Goal: Task Accomplishment & Management: Use online tool/utility

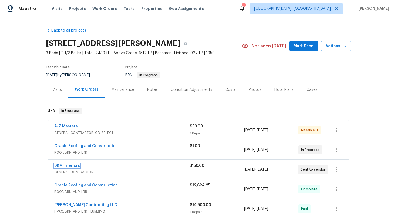
click at [69, 165] on link "DKM Interiors" at bounding box center [67, 166] width 26 height 4
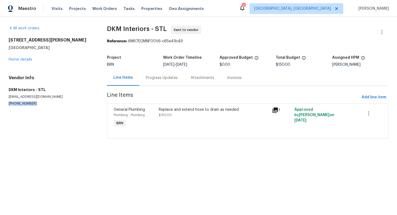
drag, startPoint x: 7, startPoint y: 104, endPoint x: 45, endPoint y: 104, distance: 38.1
click at [45, 104] on div "All work orders 1515 Bay Meadows Dr Florissant, MO 63033 Home details Vendor In…" at bounding box center [198, 85] width 397 height 137
copy p "(618) 531-7467"
click at [158, 82] on div "Progress Updates" at bounding box center [161, 78] width 45 height 16
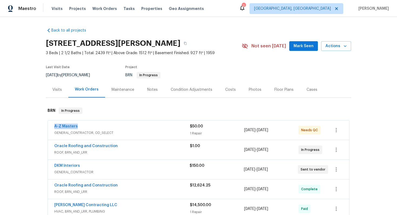
drag, startPoint x: 53, startPoint y: 127, endPoint x: 80, endPoint y: 127, distance: 26.7
click at [80, 127] on div "A-Z Masters GENERAL_CONTRACTOR, OD_SELECT $50.00 1 Repair 8/8/2025 - 8/9/2025 N…" at bounding box center [198, 130] width 301 height 19
copy link "A-Z Masters"
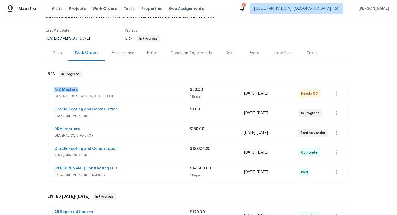
scroll to position [49, 0]
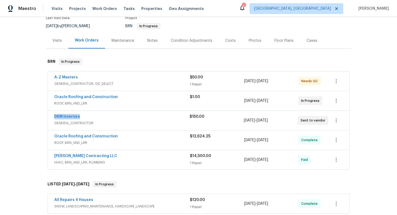
drag, startPoint x: 52, startPoint y: 117, endPoint x: 79, endPoint y: 117, distance: 27.5
click at [79, 117] on div "DKM Interiors GENERAL_CONTRACTOR $150.00 8/14/2025 - 8/15/2025 Sent to vendor" at bounding box center [198, 120] width 301 height 19
copy link "DKM Interiors"
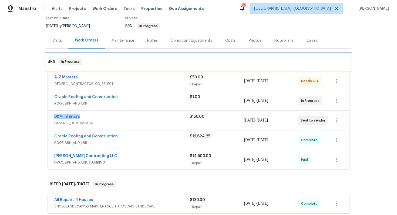
click at [175, 55] on div "BRN In Progress" at bounding box center [198, 61] width 305 height 17
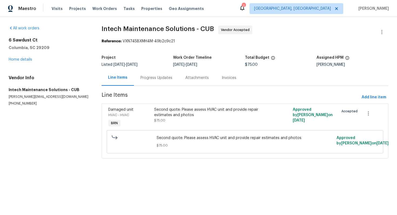
click at [154, 80] on div "Progress Updates" at bounding box center [156, 77] width 32 height 5
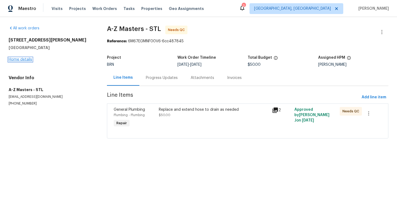
click at [15, 59] on link "Home details" at bounding box center [20, 60] width 23 height 4
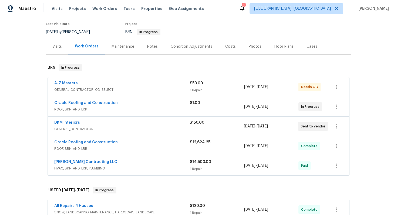
scroll to position [43, 0]
click at [82, 163] on link "[PERSON_NAME] Contracting LLC" at bounding box center [85, 162] width 63 height 4
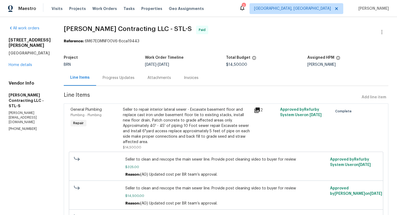
click at [115, 80] on div "Progress Updates" at bounding box center [119, 77] width 32 height 5
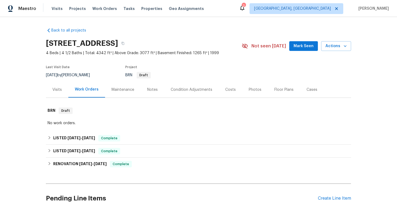
scroll to position [85, 0]
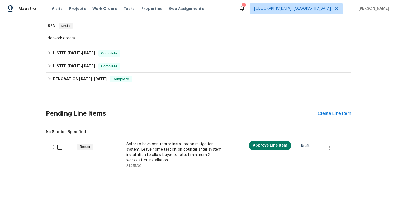
click at [163, 148] on div "Seller to have contractor install radon mitigation system. Leave home test kit …" at bounding box center [173, 153] width 95 height 22
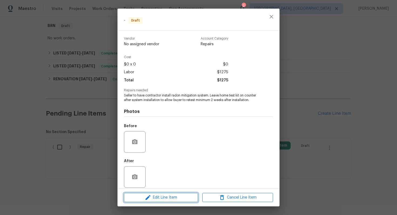
click at [153, 196] on span "Edit Line Item" at bounding box center [161, 198] width 71 height 7
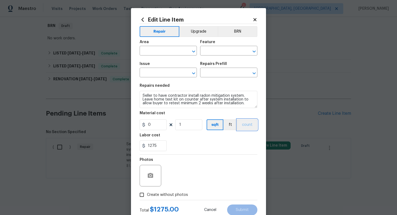
click at [242, 127] on button "count" at bounding box center [247, 125] width 20 height 11
click at [240, 34] on button "BRN" at bounding box center [238, 31] width 40 height 11
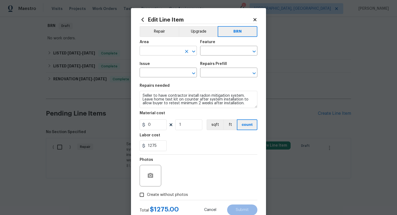
click at [167, 53] on input "text" at bounding box center [161, 51] width 42 height 8
click at [170, 72] on li "Exterior Overall" at bounding box center [168, 72] width 57 height 9
type input "Exterior Overall"
click at [212, 50] on input "text" at bounding box center [221, 51] width 42 height 8
click at [213, 79] on li "Radon" at bounding box center [228, 76] width 57 height 9
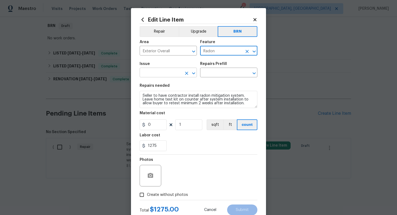
type input "Radon"
click at [166, 76] on input "text" at bounding box center [161, 73] width 42 height 8
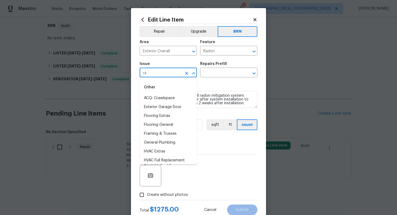
type input "r"
type input "i"
click at [164, 157] on li "Overall Exterior" at bounding box center [168, 160] width 57 height 9
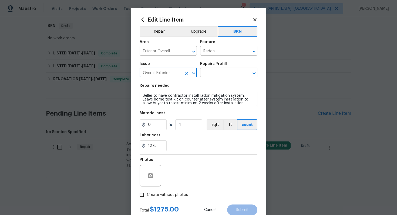
type input "Overall Exterior"
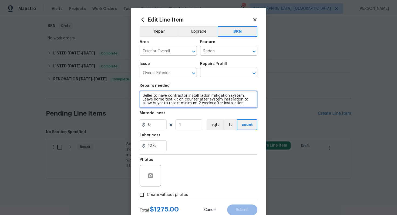
drag, startPoint x: 142, startPoint y: 96, endPoint x: 187, endPoint y: 113, distance: 48.6
click at [187, 113] on section "Repairs needed Seller to have contractor install radon mitigation system. Leave…" at bounding box center [199, 118] width 118 height 74
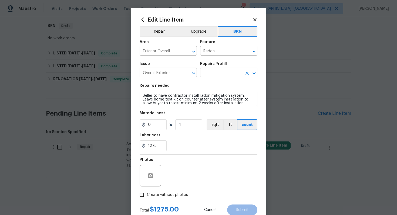
click at [215, 73] on input "text" at bounding box center [221, 73] width 42 height 8
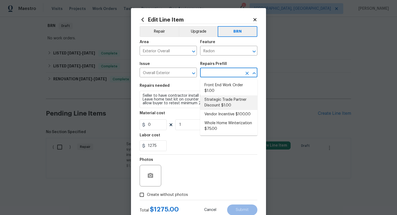
click at [224, 107] on li "Strategic Trade Partner Discount $1.00" at bounding box center [228, 103] width 57 height 15
type input "Strategic Trade Partner Discount $1.00"
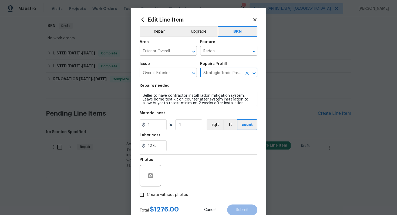
type textarea "Calculate and apply 5% STPP discount to the total of the work order as a negati…"
type input "1"
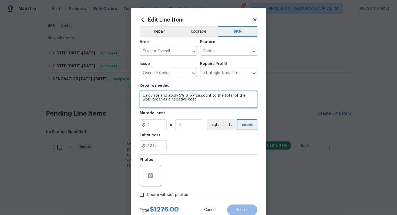
drag, startPoint x: 142, startPoint y: 97, endPoint x: 186, endPoint y: 107, distance: 44.7
click at [186, 107] on textarea "Calculate and apply 5% STPP discount to the total of the work order as a negati…" at bounding box center [199, 99] width 118 height 17
paste textarea "Seller to have contractor install radon mitigation system. Leave home test kit …"
type textarea "Seller to have contractor install radon mitigation system. Leave home test kit …"
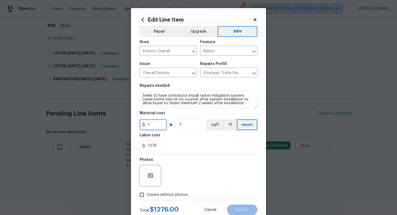
click at [161, 126] on input "1" at bounding box center [153, 125] width 27 height 11
type input "0"
click at [205, 165] on div "Photos" at bounding box center [199, 172] width 118 height 35
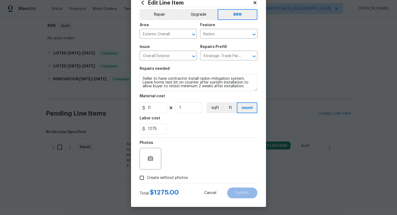
click at [175, 177] on span "Create without photos" at bounding box center [167, 178] width 41 height 6
click at [147, 177] on input "Create without photos" at bounding box center [142, 178] width 10 height 10
checkbox input "true"
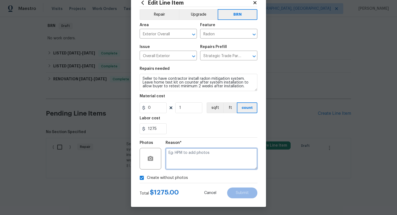
click at [198, 159] on textarea at bounding box center [211, 159] width 92 height 22
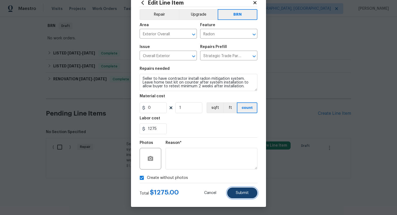
click at [240, 191] on button "Submit" at bounding box center [242, 193] width 30 height 11
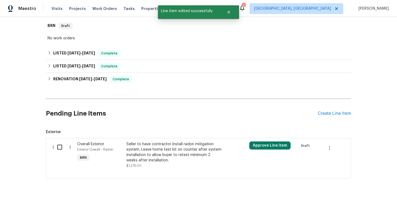
click at [63, 148] on input "checkbox" at bounding box center [61, 147] width 15 height 11
checkbox input "true"
click at [355, 202] on span "Create Work Order" at bounding box center [366, 202] width 36 height 7
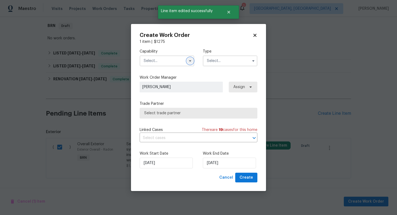
click at [190, 61] on icon "button" at bounding box center [190, 60] width 2 height 1
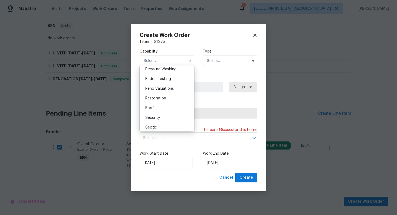
scroll to position [512, 0]
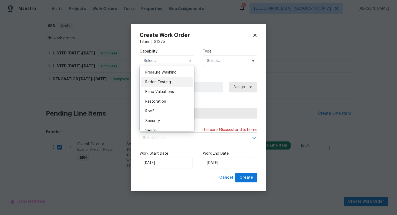
click at [174, 86] on div "Radon Testing" at bounding box center [167, 82] width 52 height 10
type input "Radon Testing"
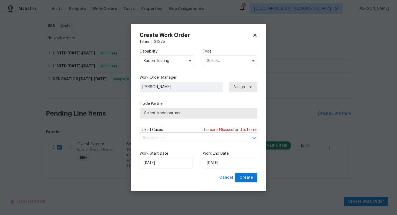
click at [214, 63] on input "text" at bounding box center [230, 61] width 55 height 11
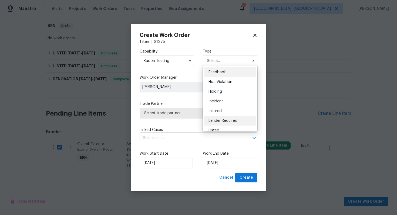
scroll to position [123, 0]
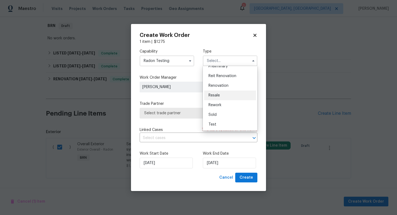
click at [222, 98] on div "Resale" at bounding box center [230, 96] width 52 height 10
type input "Resale"
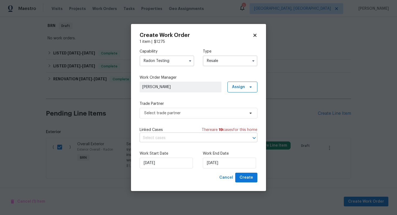
click at [184, 136] on input "text" at bounding box center [191, 138] width 103 height 8
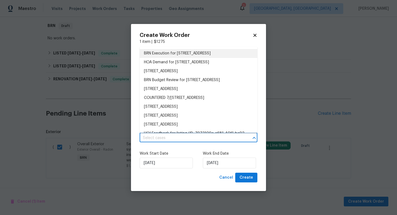
click at [198, 56] on li "BRN Execution for 9979 Bridgewater Pointe, Villa Rica, GA 30180" at bounding box center [199, 53] width 118 height 9
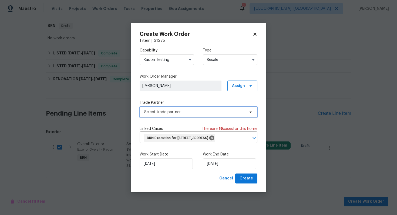
click at [184, 110] on span "Select trade partner" at bounding box center [194, 112] width 101 height 5
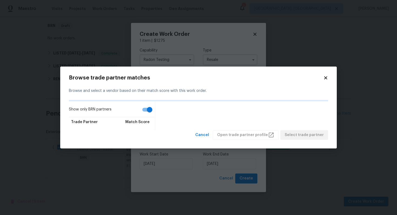
click at [149, 109] on input "Show only BRN partners" at bounding box center [149, 110] width 31 height 10
checkbox input "false"
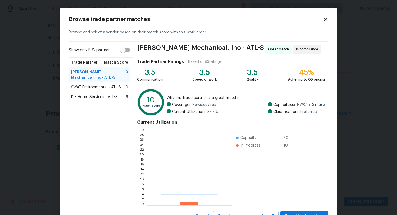
scroll to position [76, 85]
click at [106, 88] on span "SWAT Environmental - ATL-S" at bounding box center [96, 87] width 50 height 5
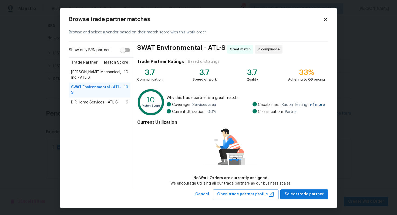
click at [104, 100] on span "DIR Home Services - ATL-S" at bounding box center [94, 102] width 47 height 5
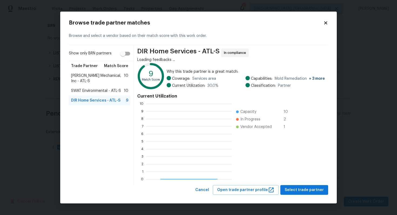
scroll to position [76, 86]
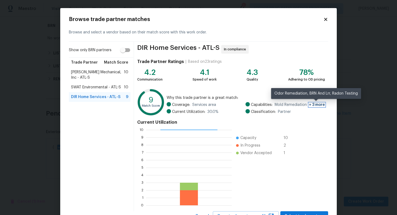
click at [318, 105] on span "+ 3 more" at bounding box center [317, 105] width 16 height 4
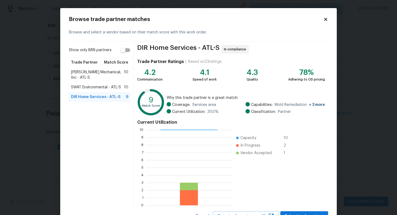
click at [113, 88] on span "SWAT Environmental - ATL-S" at bounding box center [96, 87] width 50 height 5
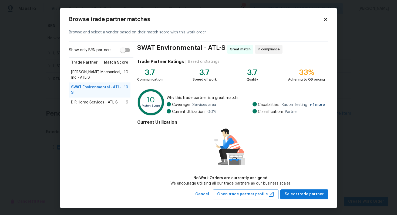
click at [97, 100] on span "DIR Home Services - ATL-S" at bounding box center [94, 102] width 47 height 5
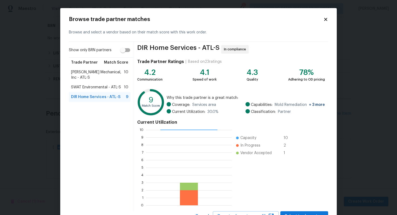
scroll to position [23, 0]
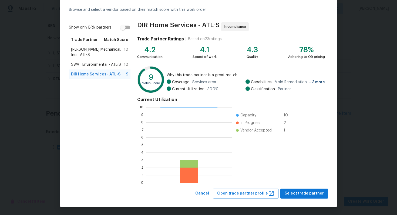
click at [115, 67] on span "SWAT Environmental - ATL-S" at bounding box center [96, 64] width 50 height 5
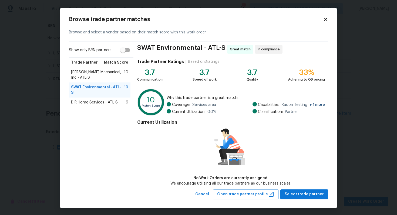
scroll to position [1, 0]
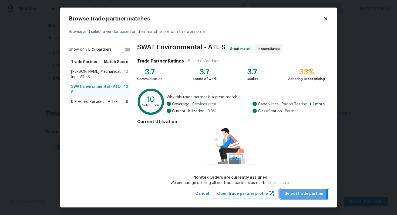
click at [306, 195] on span "Select trade partner" at bounding box center [304, 194] width 39 height 7
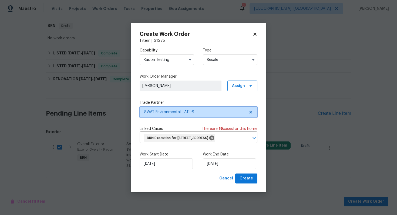
scroll to position [0, 0]
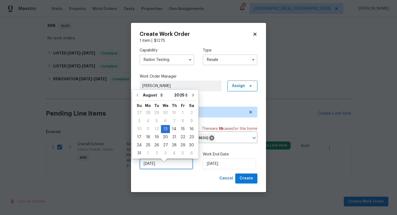
click at [160, 170] on input "8/13/2025" at bounding box center [166, 164] width 53 height 11
click at [172, 132] on div "14" at bounding box center [174, 130] width 9 height 8
type input "8/14/2025"
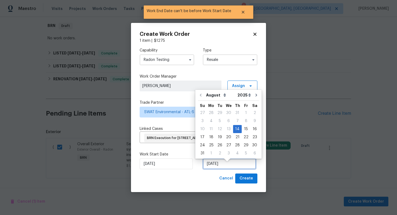
click at [211, 168] on input "8/14/2025" at bounding box center [229, 164] width 53 height 11
click at [243, 132] on div "15" at bounding box center [246, 130] width 9 height 8
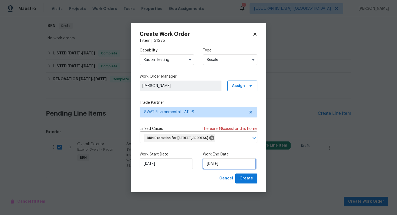
click at [214, 169] on input "8/15/2025" at bounding box center [229, 164] width 53 height 11
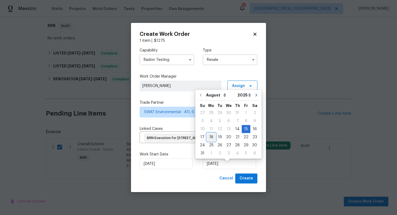
click at [210, 140] on div "18" at bounding box center [211, 138] width 9 height 8
type input "8/18/2025"
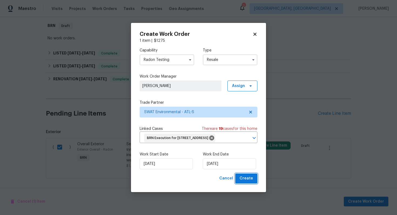
click at [242, 182] on span "Create" at bounding box center [245, 178] width 13 height 7
checkbox input "false"
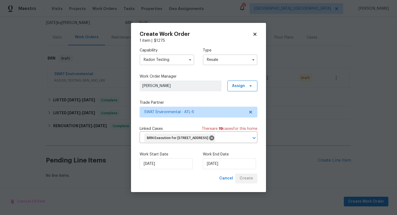
scroll to position [52, 0]
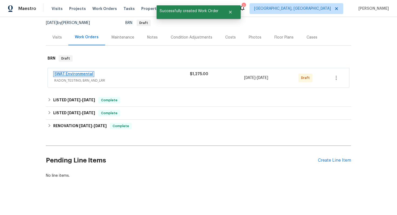
click at [78, 75] on link "SWAT Environmental" at bounding box center [73, 74] width 39 height 4
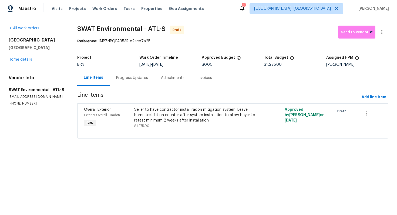
click at [136, 82] on div "Progress Updates" at bounding box center [132, 78] width 45 height 16
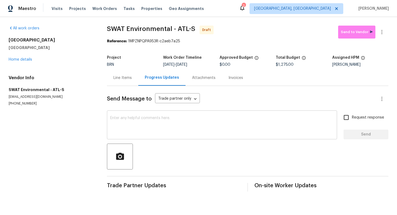
click at [180, 117] on textarea at bounding box center [222, 125] width 224 height 19
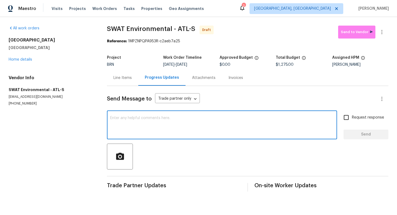
paste textarea "Hey! This is Ajay with Opendoor. I’m confirming a BRN Work Order for the proper…"
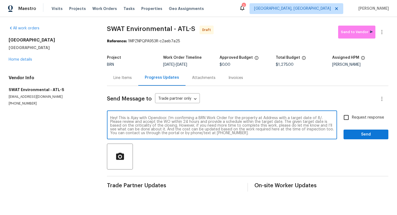
click at [264, 119] on textarea "Hey! This is Ajay with Opendoor. I’m confirming a BRN Work Order for the proper…" at bounding box center [222, 125] width 224 height 19
paste textarea "9979 Bridgewater Pointe, Villa Rica, GA 30180"
click at [163, 123] on textarea "Hey! This is Ajay with Opendoor. I’m confirming a BRN Work Order for the proper…" at bounding box center [222, 125] width 224 height 19
type textarea "Hey! This is Ajay with Opendoor. I’m confirming a BRN Work Order for the proper…"
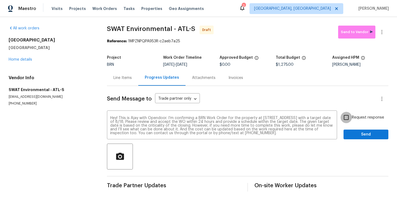
click at [347, 116] on input "Request response" at bounding box center [345, 117] width 11 height 11
checkbox input "true"
click at [351, 133] on span "Send" at bounding box center [366, 134] width 36 height 7
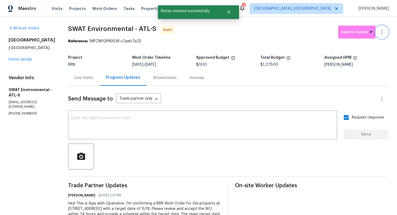
click at [384, 36] on button "button" at bounding box center [381, 32] width 13 height 13
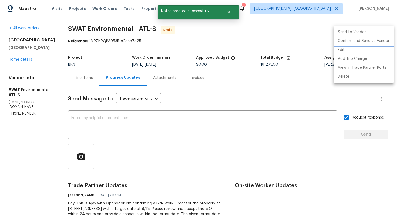
click at [383, 39] on li "Confirm and Send to Vendor" at bounding box center [363, 41] width 60 height 9
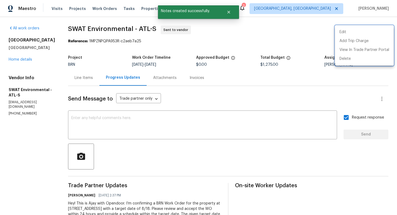
click at [245, 101] on div at bounding box center [198, 107] width 397 height 215
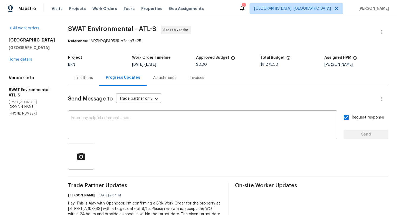
click at [70, 81] on div "Line Items" at bounding box center [83, 78] width 31 height 16
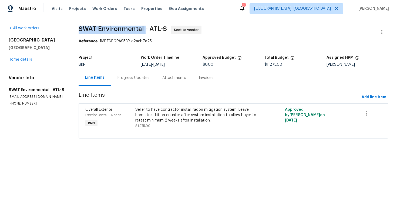
drag, startPoint x: 75, startPoint y: 29, endPoint x: 144, endPoint y: 27, distance: 69.4
click at [144, 27] on div "All work orders 9979 Bridgewater Pointe Villa Rica, GA 30180 Home details Vendo…" at bounding box center [198, 85] width 397 height 137
copy span "SWAT Environmental"
click at [212, 16] on div "Maestro Visits Projects Work Orders Tasks Properties Geo Assignments 2 Albuquer…" at bounding box center [198, 8] width 397 height 17
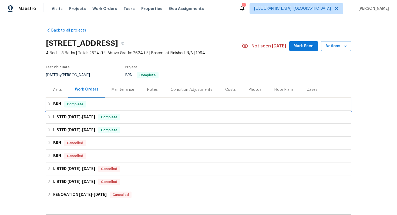
click at [64, 104] on div "BRN Complete" at bounding box center [199, 104] width 302 height 6
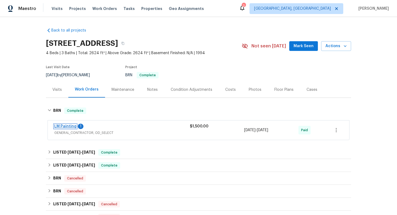
click at [65, 125] on link "LM Painting" at bounding box center [65, 127] width 22 height 4
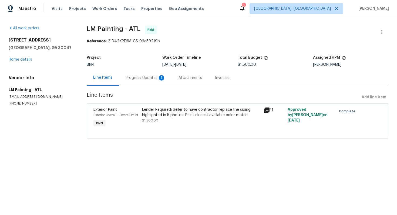
click at [140, 78] on div "Progress Updates 1" at bounding box center [146, 77] width 40 height 5
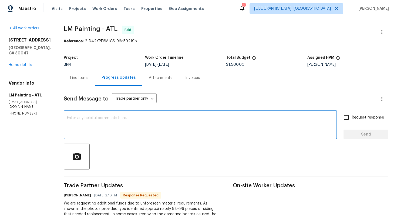
click at [143, 121] on textarea at bounding box center [200, 125] width 267 height 19
type textarea "I understand, I'll review the cost provide an update."
click at [347, 119] on input "Request response" at bounding box center [345, 117] width 11 height 11
checkbox input "true"
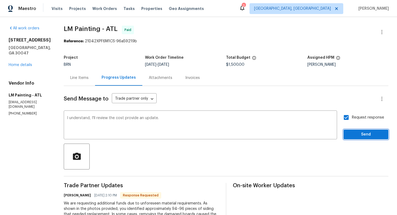
click at [356, 133] on span "Send" at bounding box center [366, 134] width 36 height 7
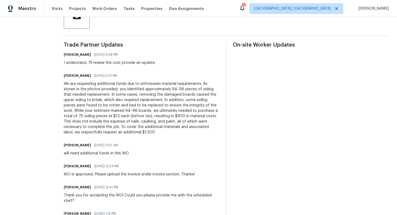
scroll to position [138, 0]
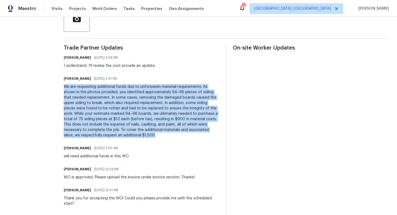
drag, startPoint x: 81, startPoint y: 87, endPoint x: 215, endPoint y: 133, distance: 142.1
click at [215, 133] on div "We are requesting additional funds due to unforeseen material requirements. As …" at bounding box center [141, 111] width 155 height 54
copy div "We are requesting additional funds due to unforeseen material requirements. As …"
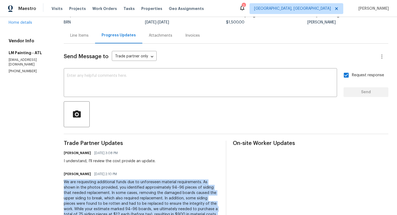
scroll to position [0, 0]
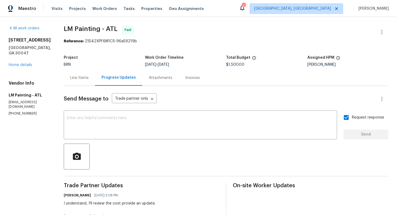
click at [95, 81] on div "Line Items" at bounding box center [79, 78] width 31 height 16
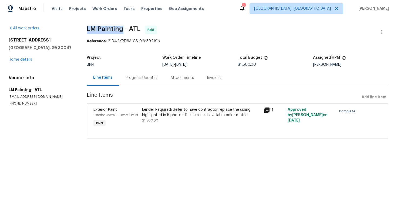
drag, startPoint x: 84, startPoint y: 25, endPoint x: 123, endPoint y: 26, distance: 38.9
click at [123, 26] on div "All work orders [STREET_ADDRESS] Home details Vendor Info LM Painting - ATL [EM…" at bounding box center [198, 85] width 397 height 137
copy span "LM Painting"
click at [223, 23] on div "All work orders [STREET_ADDRESS] Home details Vendor Info LM Painting - ATL [EM…" at bounding box center [198, 85] width 397 height 137
click at [175, 111] on div "Lender Required: Seller to have contractor replace the siding highlighted in 5 …" at bounding box center [201, 112] width 118 height 11
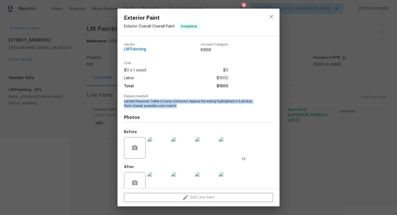
drag, startPoint x: 123, startPoint y: 102, endPoint x: 187, endPoint y: 105, distance: 64.1
click at [187, 105] on div "Vendor LM Painting Account Category BINSR Cost $0 x 1 count $0 Labor $1500 Tota…" at bounding box center [198, 112] width 162 height 152
copy span "Lender Required: Seller to have contractor replace the siding highlighted in 5 …"
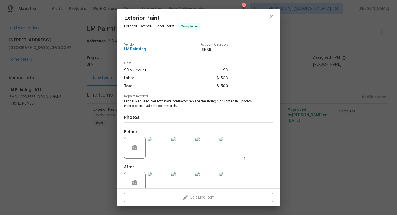
click at [305, 81] on div "Exterior Paint Exterior Overall - Overall Paint Complete Vendor LM Painting Acc…" at bounding box center [198, 107] width 397 height 215
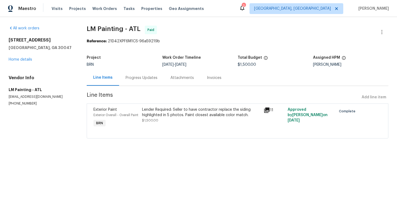
click at [141, 83] on div "Progress Updates" at bounding box center [141, 78] width 45 height 16
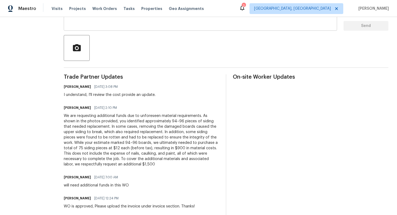
scroll to position [109, 0]
click at [115, 138] on div "We are requesting additional funds due to unforeseen material requirements. As …" at bounding box center [141, 140] width 155 height 54
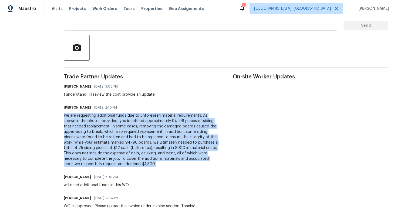
copy div "We are requesting additional funds due to unforeseen material requirements. As …"
